Goal: Find specific page/section: Find specific page/section

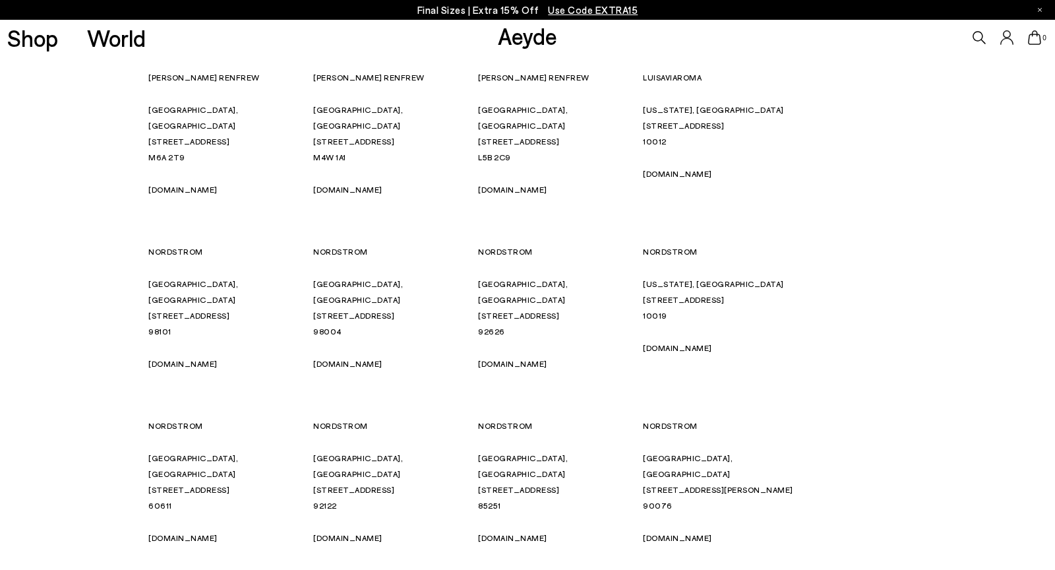
scroll to position [7408, 0]
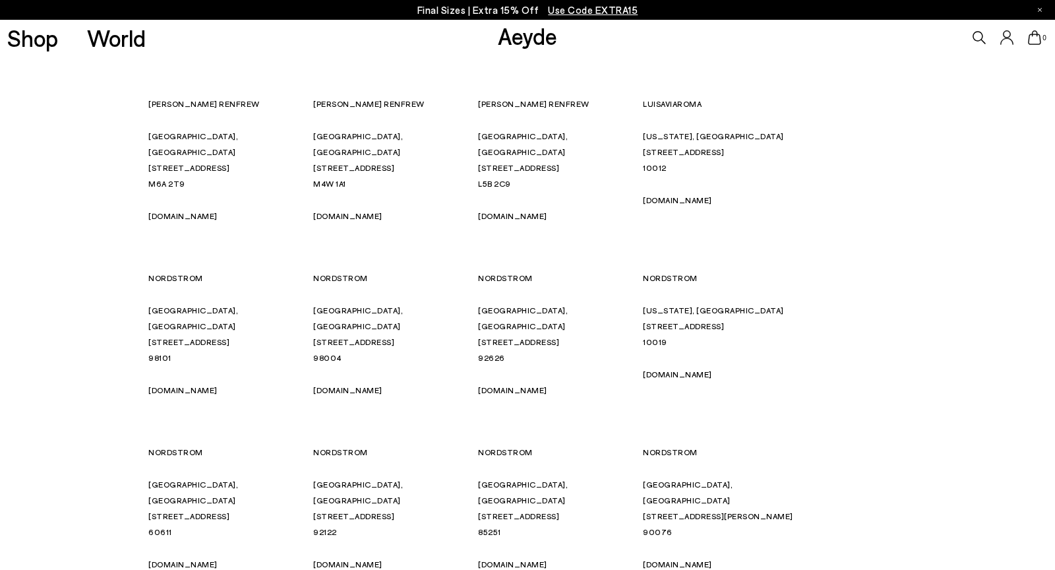
drag, startPoint x: 148, startPoint y: 125, endPoint x: 279, endPoint y: 165, distance: 137.6
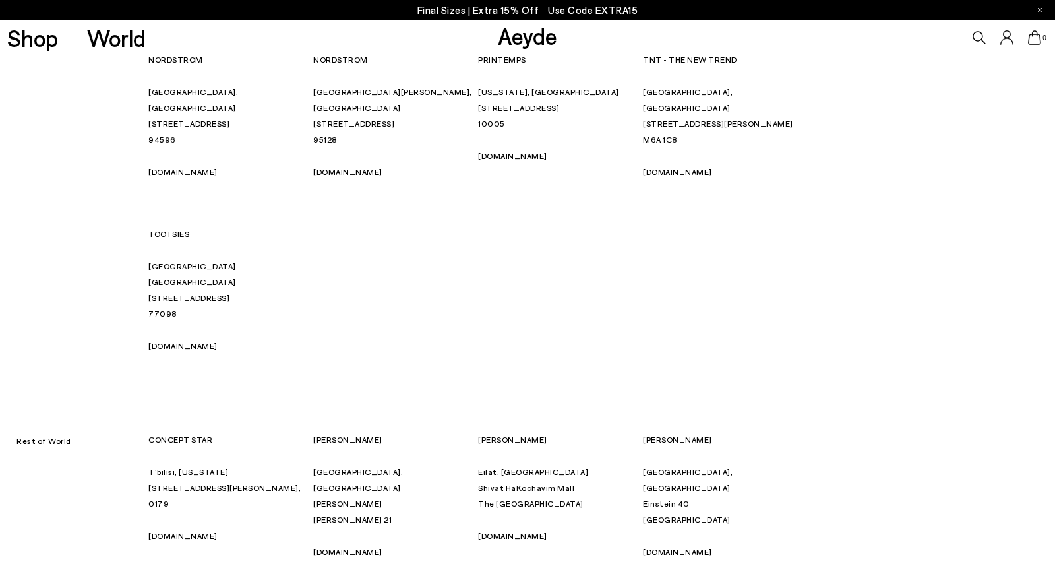
scroll to position [8040, 0]
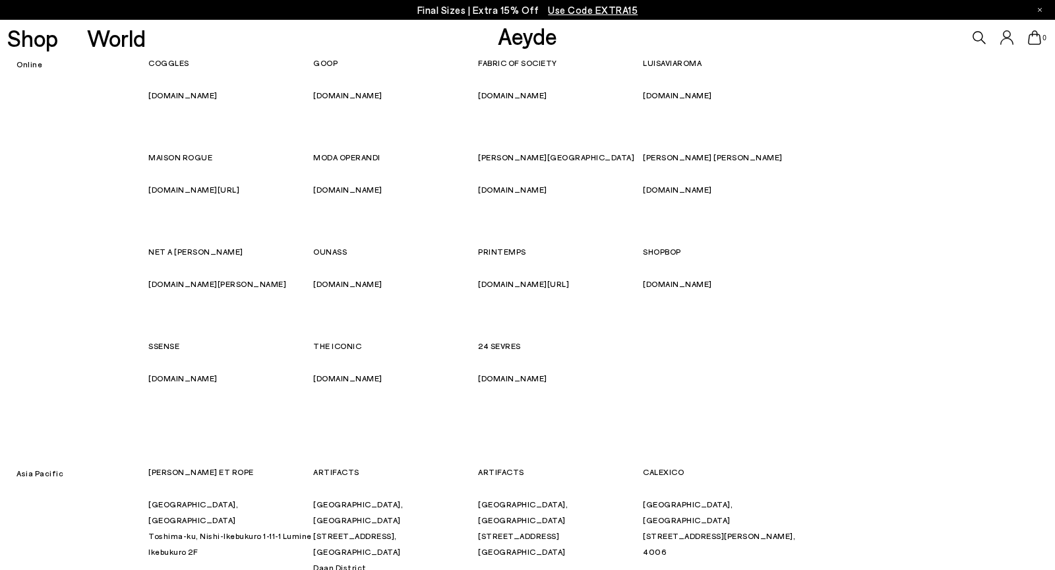
scroll to position [0, 0]
